Goal: Find specific page/section: Find specific page/section

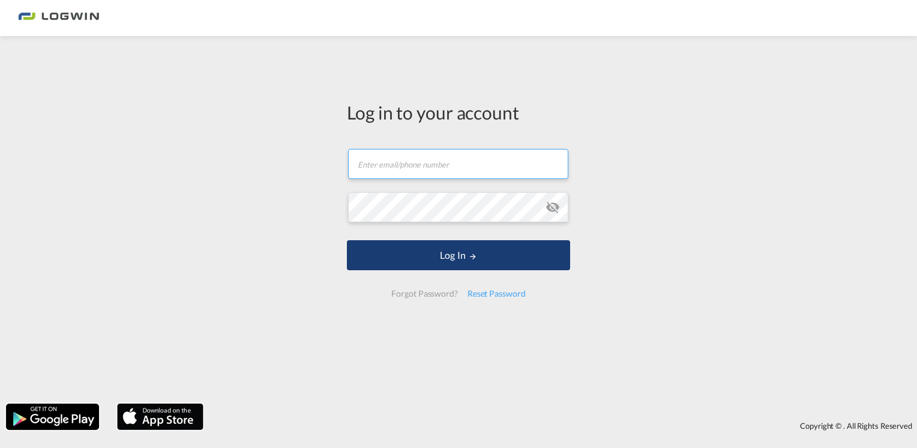
type input "[PERSON_NAME][EMAIL_ADDRESS][PERSON_NAME][DOMAIN_NAME]"
click at [480, 256] on button "Log In" at bounding box center [458, 255] width 223 height 30
